Goal: Navigation & Orientation: Find specific page/section

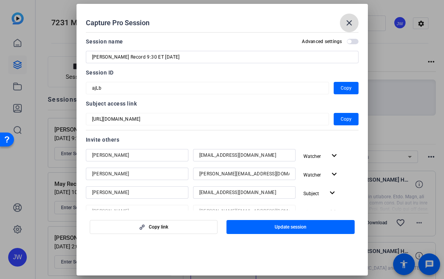
click at [342, 24] on span at bounding box center [349, 23] width 19 height 19
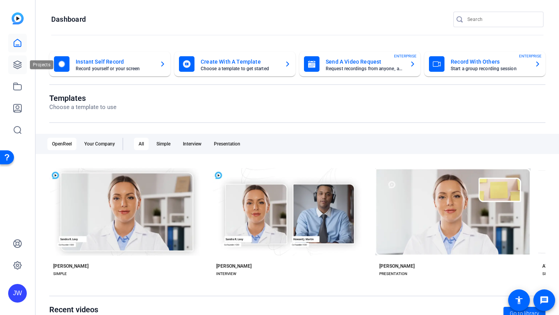
click at [14, 68] on icon at bounding box center [17, 64] width 9 height 9
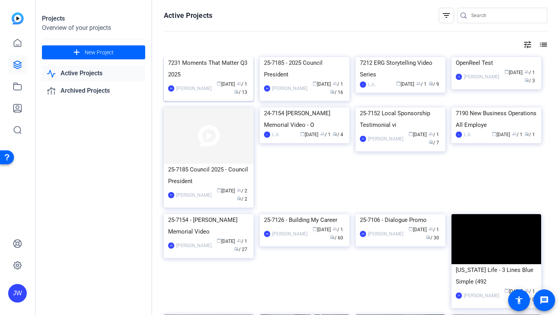
click at [188, 80] on div "7231 Moments That Matter Q3 2025" at bounding box center [208, 68] width 81 height 23
